Goal: Check status

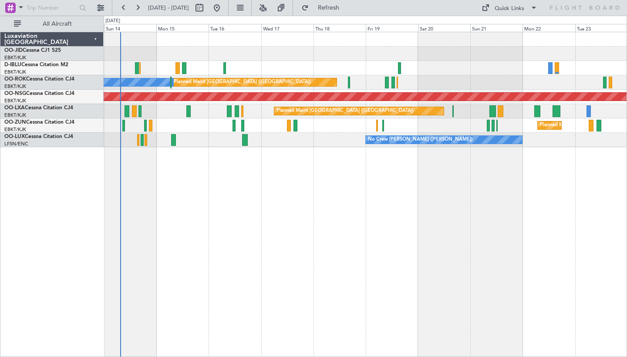
click at [346, 198] on div "A/C Unavailable [GEOGRAPHIC_DATA] ([GEOGRAPHIC_DATA] National) No Crew [GEOGRAP…" at bounding box center [366, 194] width 524 height 325
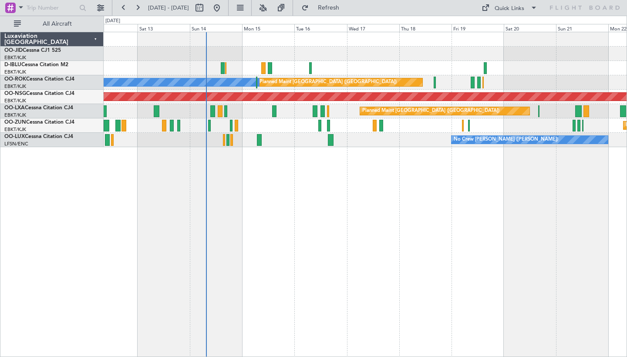
click at [526, 83] on div "No Crew [GEOGRAPHIC_DATA] ([GEOGRAPHIC_DATA] National) Planned Maint [GEOGRAPHI…" at bounding box center [365, 89] width 523 height 115
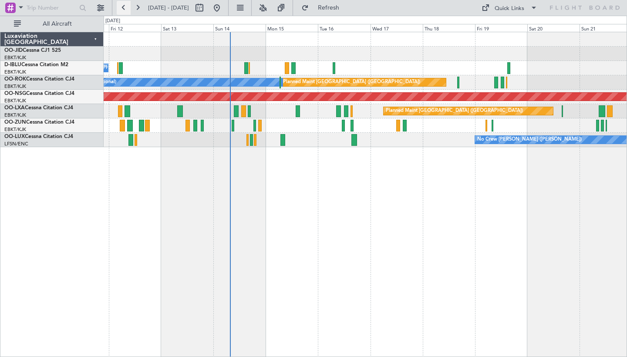
click at [126, 11] on button at bounding box center [124, 8] width 14 height 14
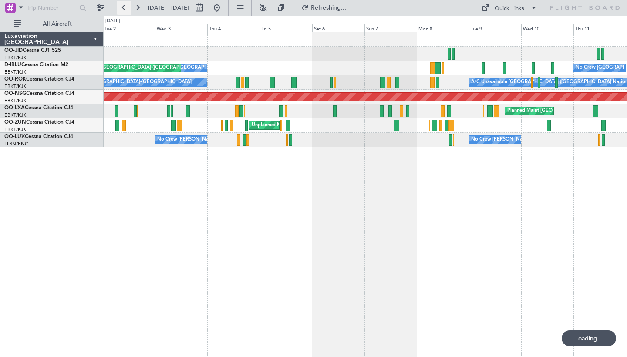
click at [126, 11] on button at bounding box center [124, 8] width 14 height 14
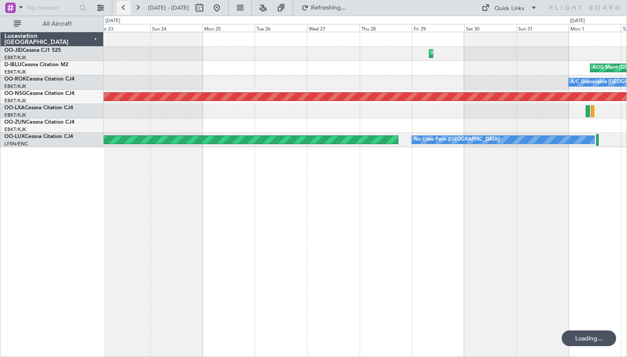
click at [126, 11] on button at bounding box center [124, 8] width 14 height 14
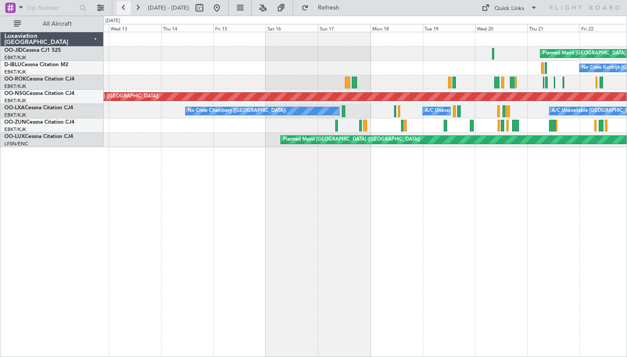
click at [126, 11] on button at bounding box center [124, 8] width 14 height 14
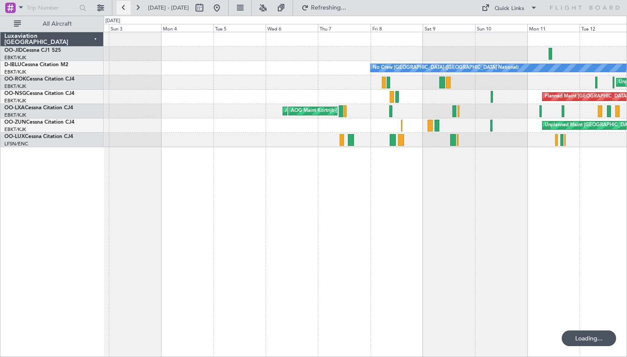
click at [126, 11] on button at bounding box center [124, 8] width 14 height 14
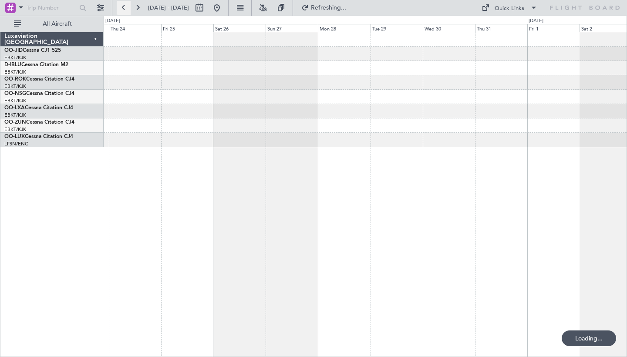
click at [126, 11] on button at bounding box center [124, 8] width 14 height 14
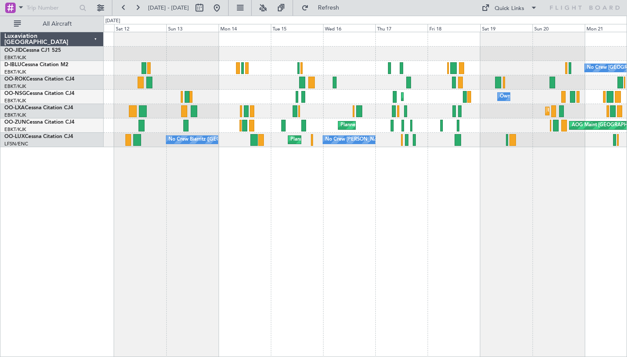
click at [277, 95] on div "Owner [GEOGRAPHIC_DATA]-[GEOGRAPHIC_DATA] Planned Maint [GEOGRAPHIC_DATA]-[GEOG…" at bounding box center [365, 97] width 523 height 14
click at [221, 89] on div "Planned Maint [GEOGRAPHIC_DATA] ([GEOGRAPHIC_DATA])" at bounding box center [365, 82] width 523 height 14
click at [312, 196] on div "No Crew Kortrijk-[GEOGRAPHIC_DATA] No Crew [GEOGRAPHIC_DATA] (Brussels National…" at bounding box center [366, 194] width 524 height 325
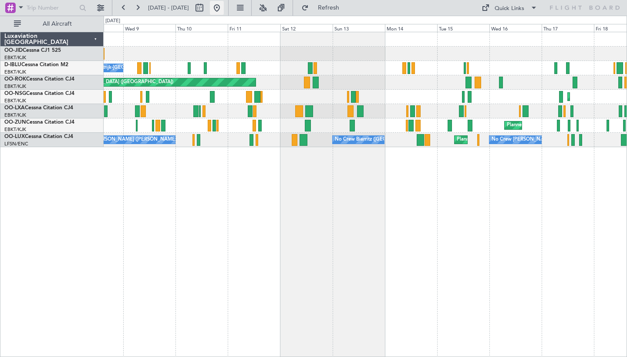
click at [224, 4] on button at bounding box center [217, 8] width 14 height 14
